Goal: Task Accomplishment & Management: Complete application form

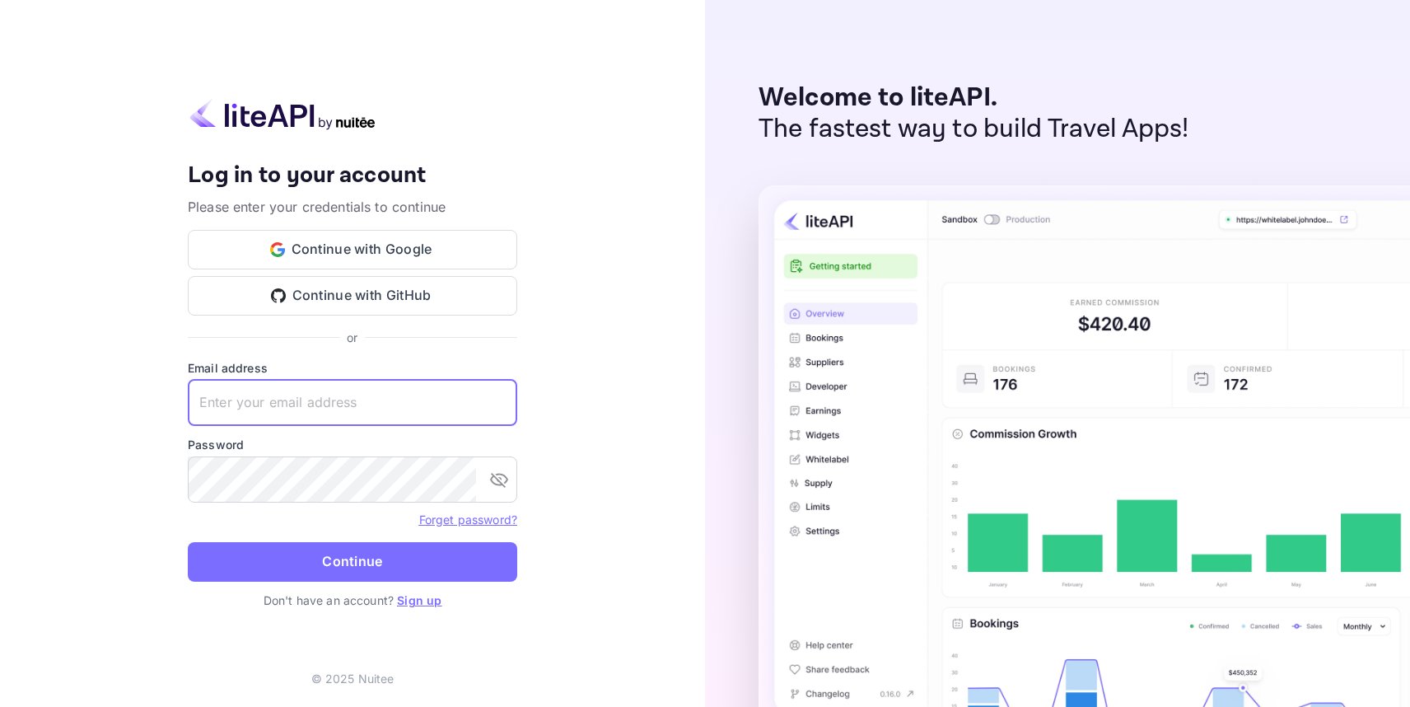
click at [423, 405] on input "text" at bounding box center [353, 403] width 330 height 46
click at [355, 399] on input "text" at bounding box center [353, 403] width 330 height 46
click at [416, 595] on link "Sign up" at bounding box center [419, 600] width 44 height 14
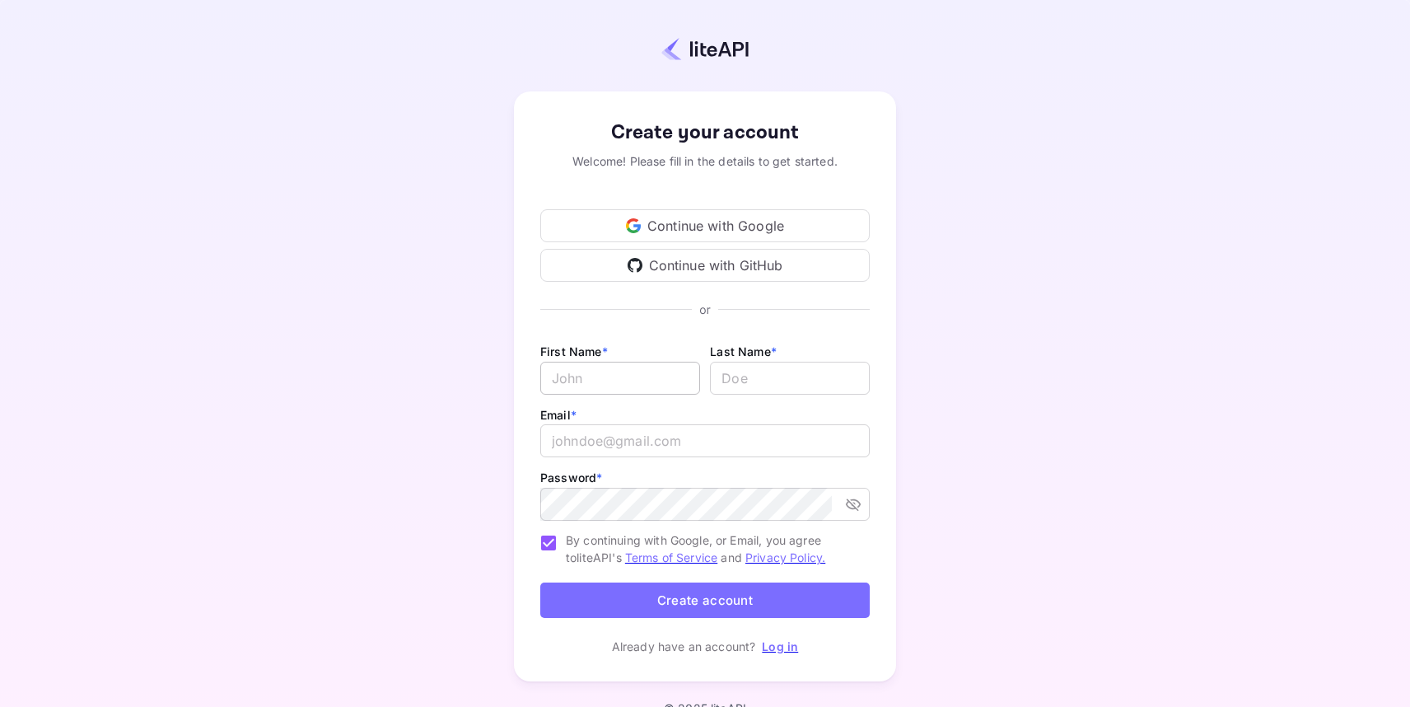
click at [619, 376] on input "Email *" at bounding box center [620, 378] width 160 height 33
type input "A"
type input "[PERSON_NAME]"
type input "Radhi"
click at [675, 445] on input "email" at bounding box center [705, 440] width 330 height 33
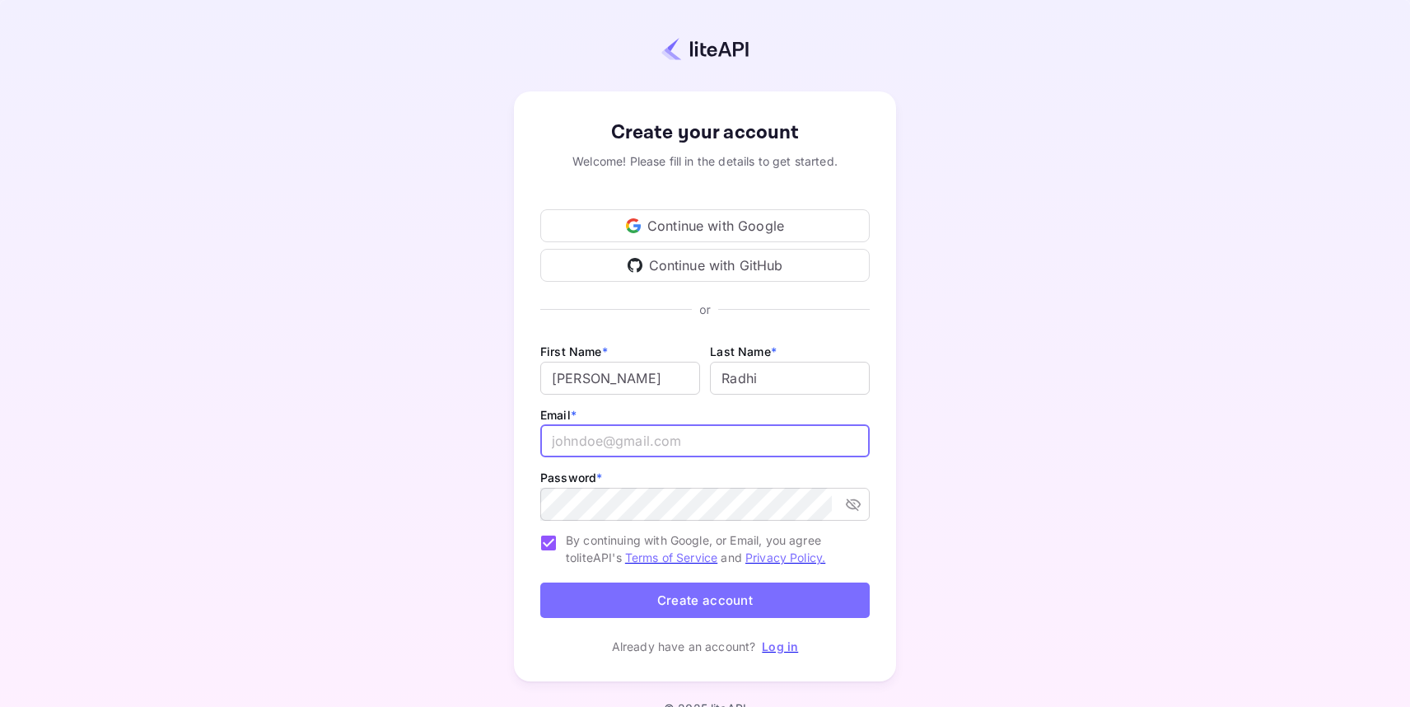
paste input "[EMAIL_ADDRESS][DOMAIN_NAME]"
type input "[EMAIL_ADDRESS][DOMAIN_NAME]"
click at [688, 601] on button "Create account" at bounding box center [705, 599] width 330 height 35
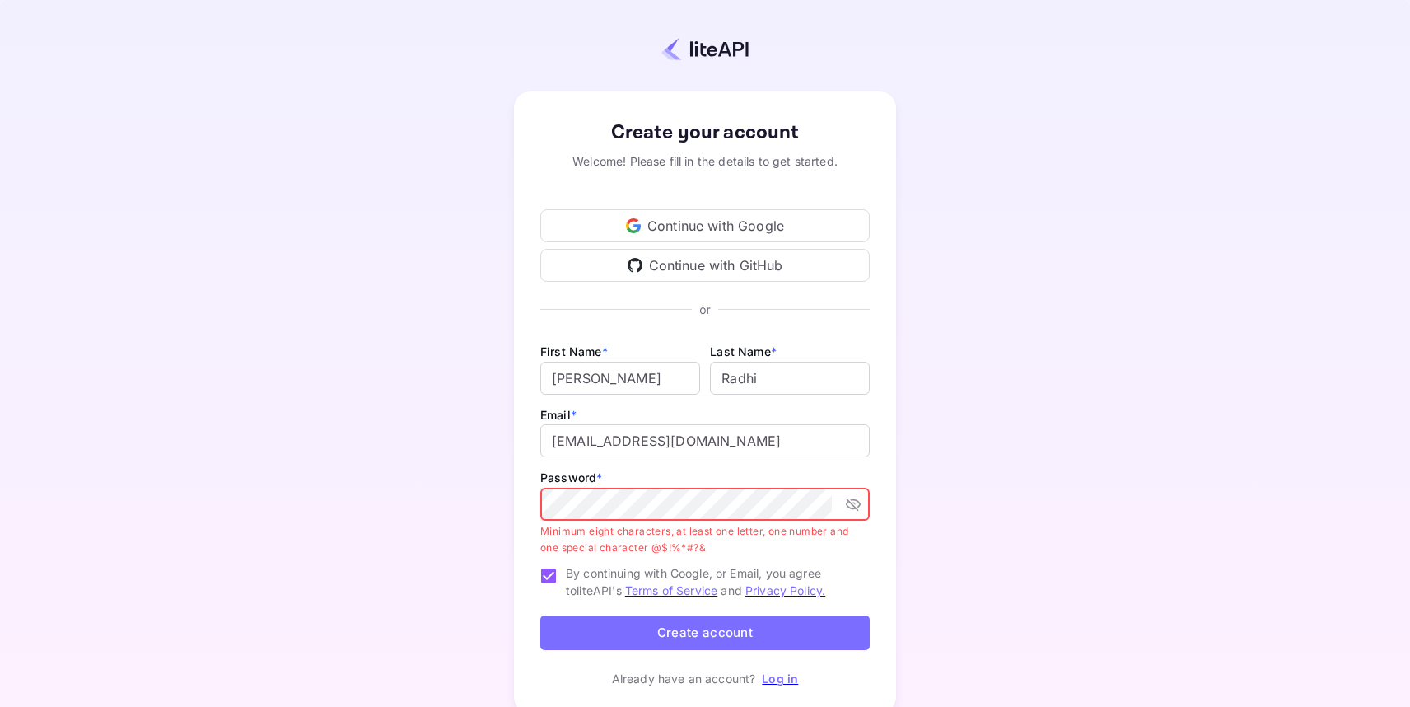
click at [854, 504] on icon "toggle password visibility" at bounding box center [853, 504] width 16 height 16
click at [716, 638] on button "Create account" at bounding box center [705, 632] width 330 height 35
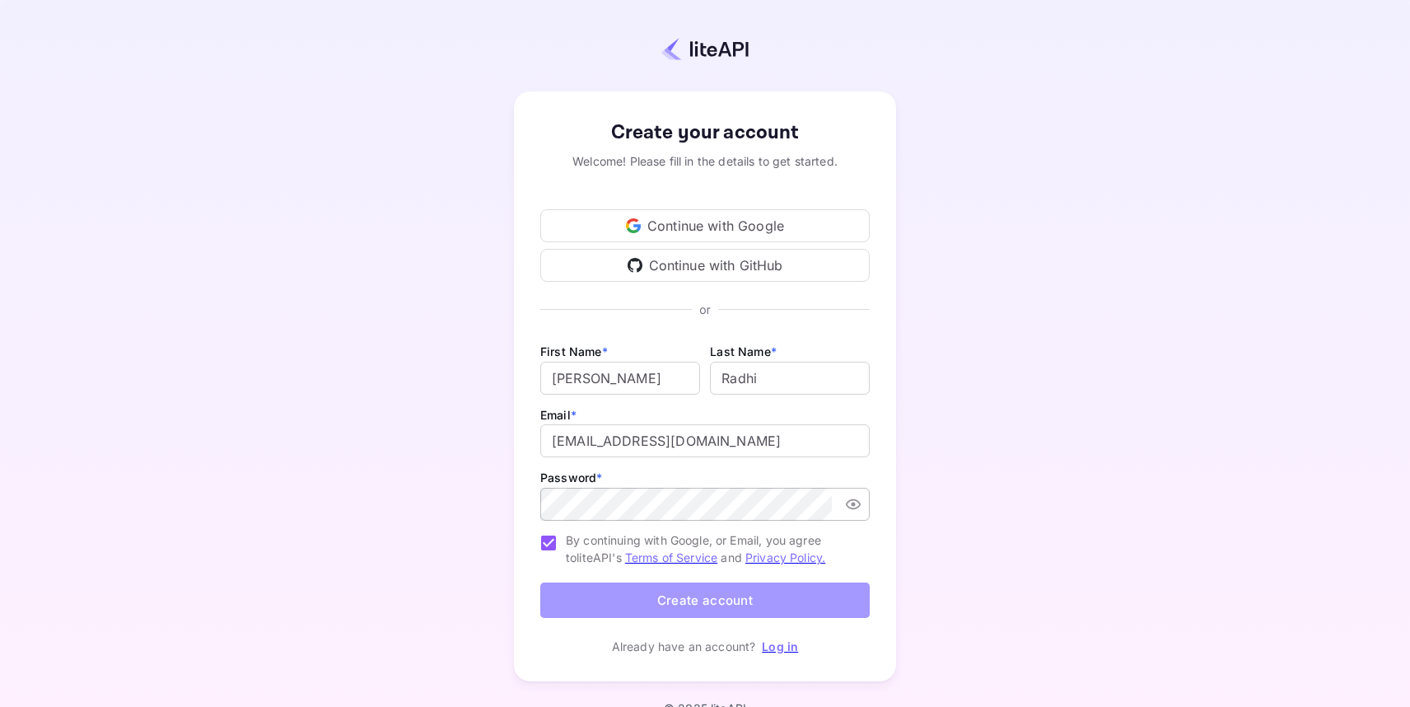
click at [723, 596] on button "Create account" at bounding box center [705, 599] width 330 height 35
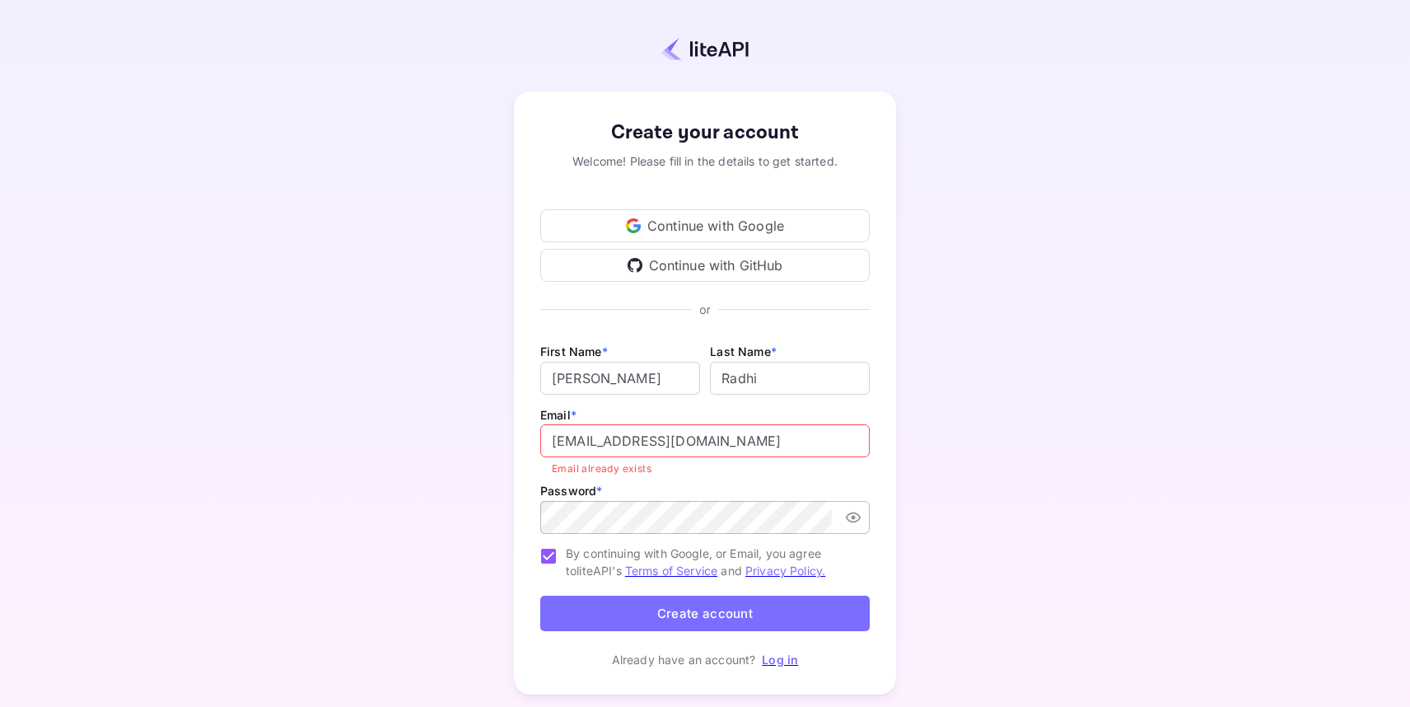
click at [690, 442] on input "[EMAIL_ADDRESS][DOMAIN_NAME]" at bounding box center [705, 440] width 330 height 33
